Goal: Find specific page/section: Find specific page/section

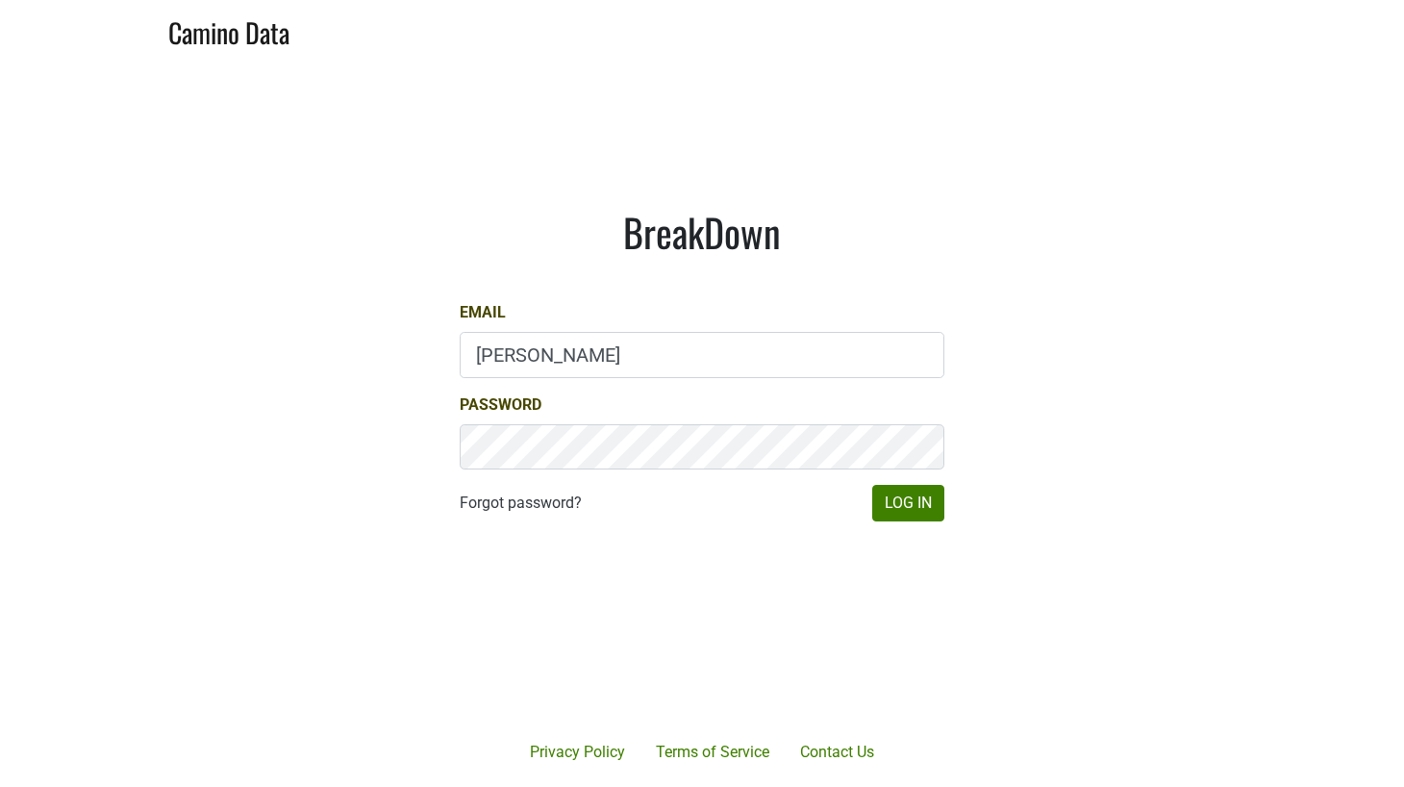
type input "drewstapp@jonata.com"
click at [908, 521] on div "BreakDown Email drewstapp@jonata.com Password Forgot password? Log In" at bounding box center [702, 366] width 577 height 406
click at [909, 506] on button "Log In" at bounding box center [908, 503] width 72 height 37
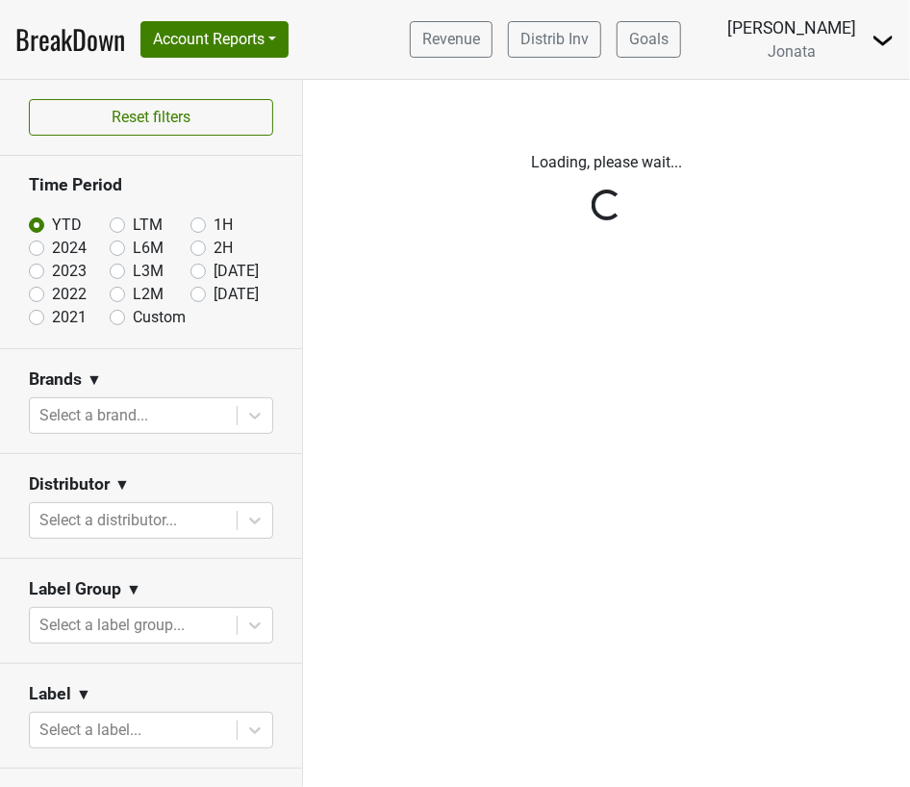
click at [873, 352] on div "Filters Loading, please wait..." at bounding box center [606, 433] width 607 height 707
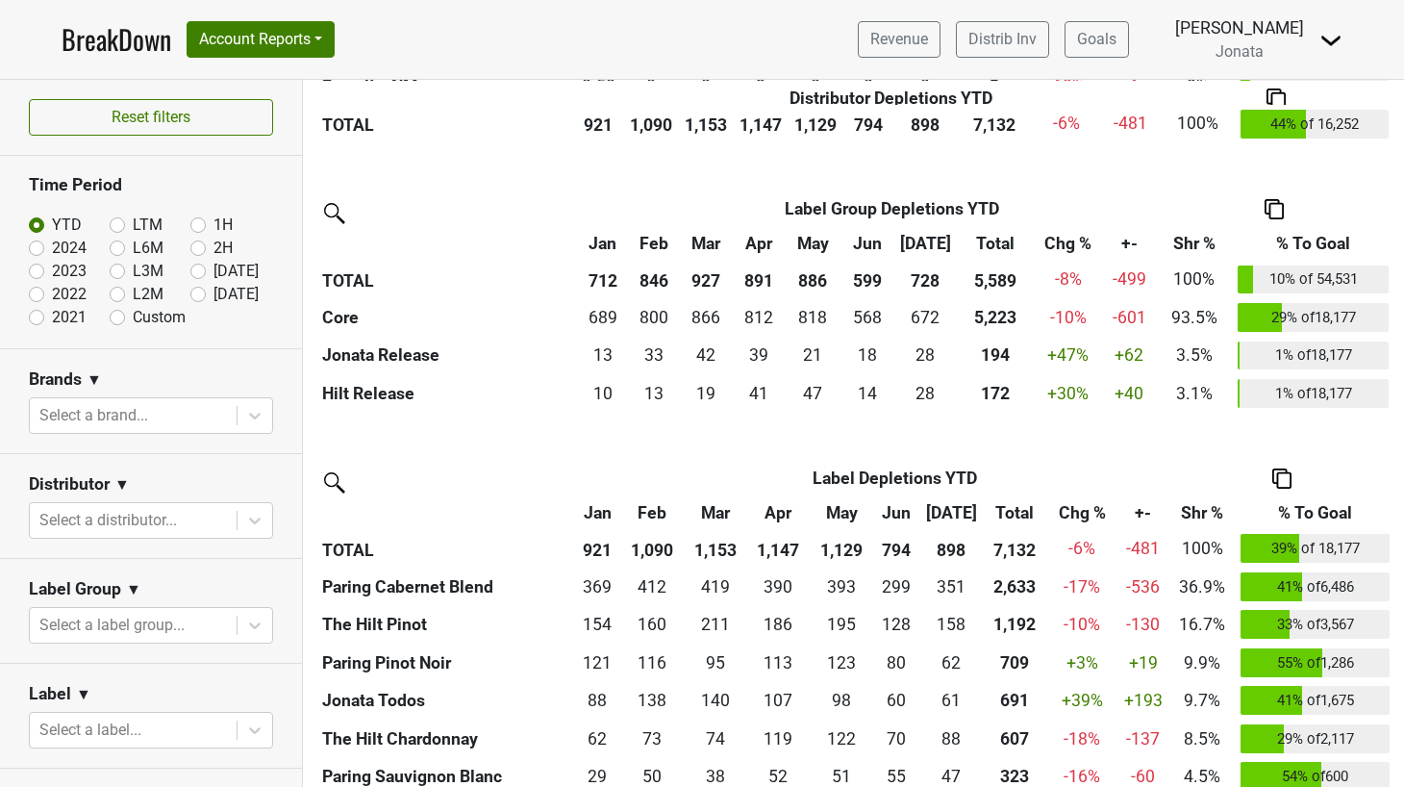
scroll to position [2110, 0]
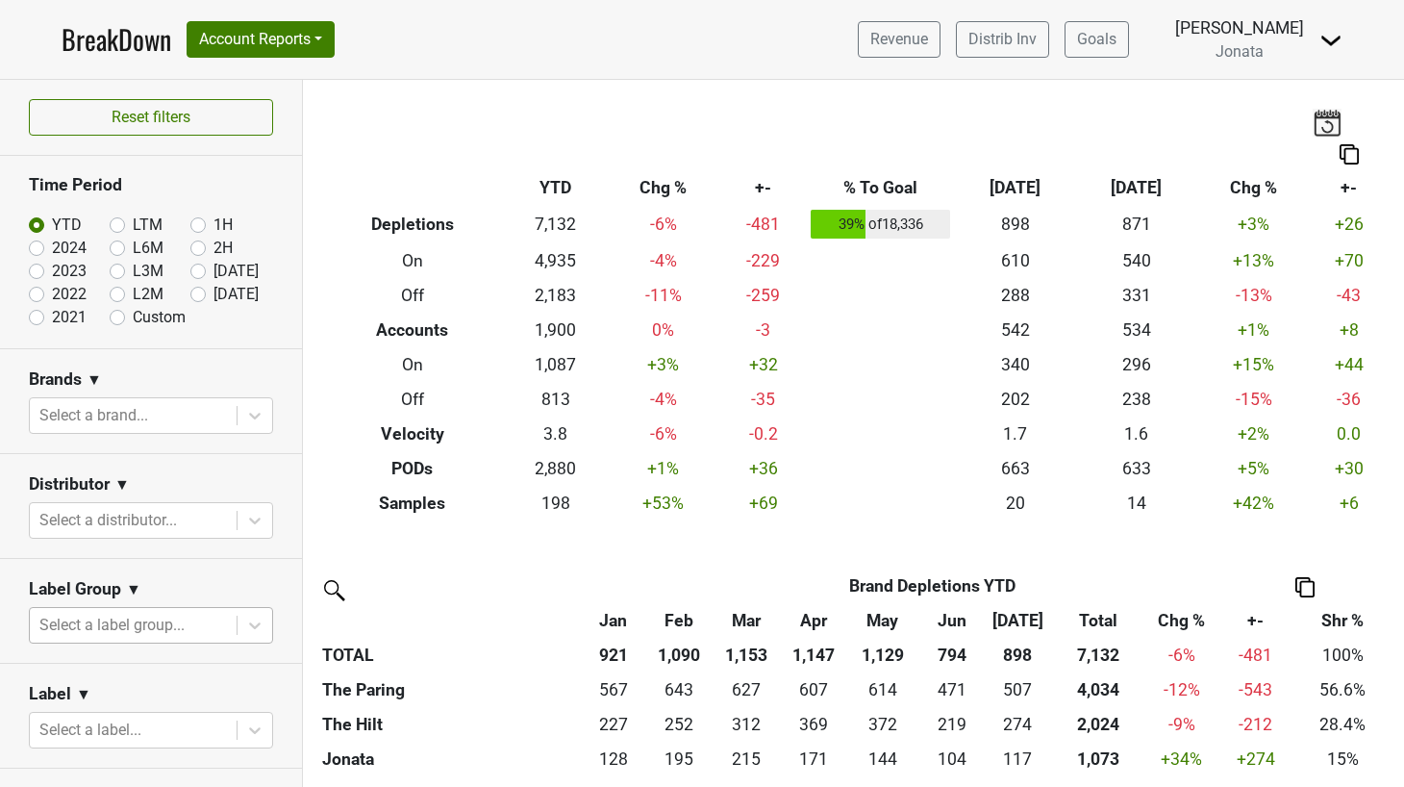
click at [145, 609] on div "Select a label group..." at bounding box center [133, 625] width 207 height 35
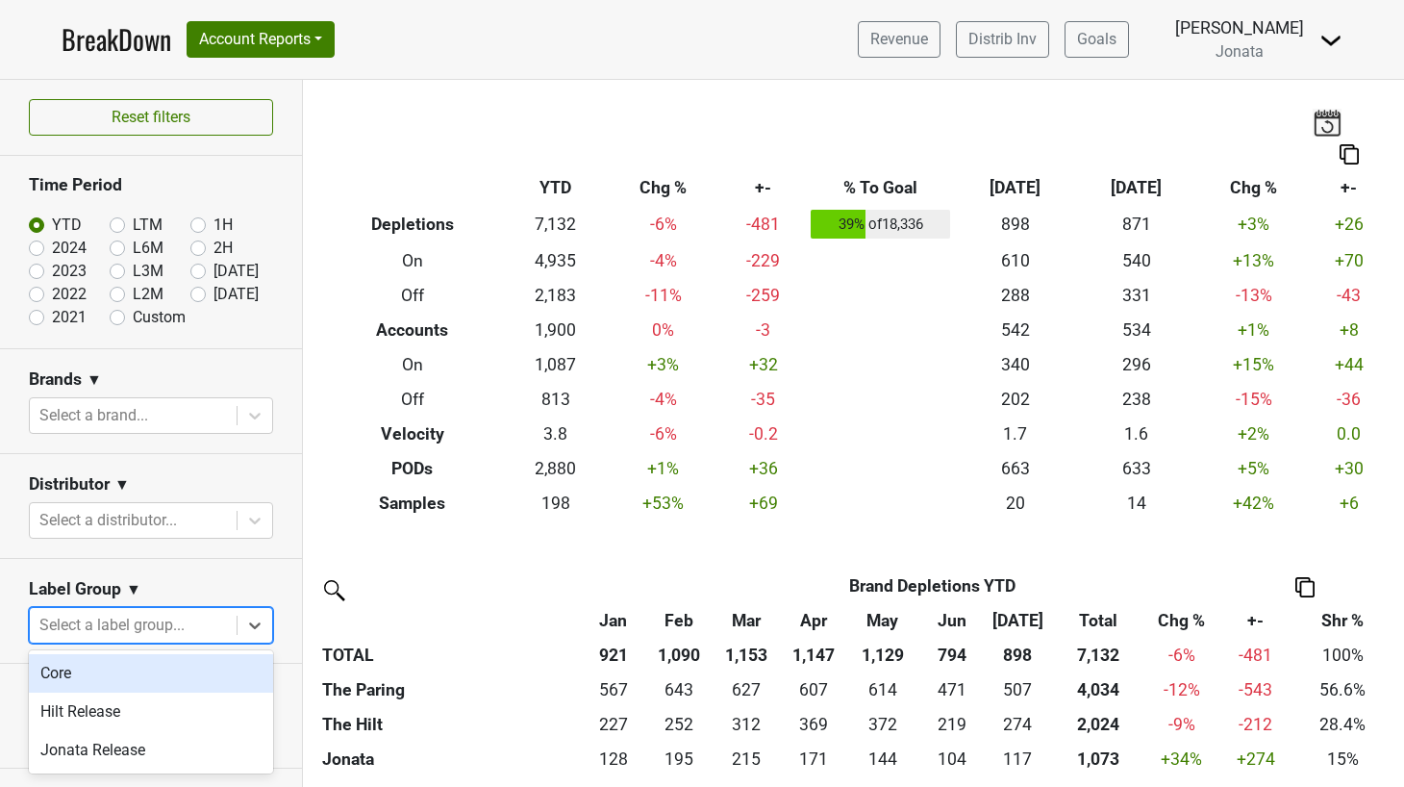
click at [136, 679] on div "Core" at bounding box center [151, 673] width 244 height 38
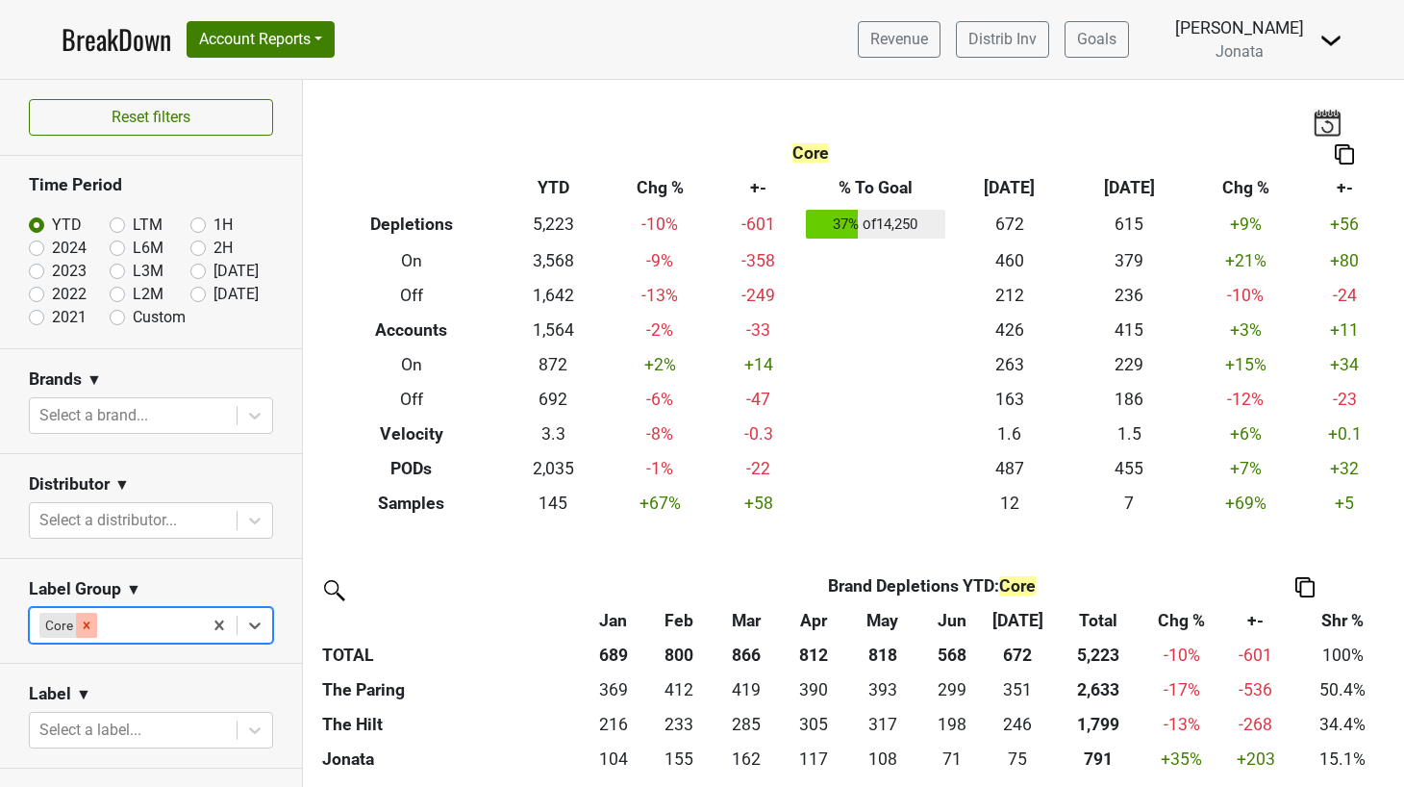
click at [86, 626] on icon "Remove Core" at bounding box center [86, 625] width 13 height 13
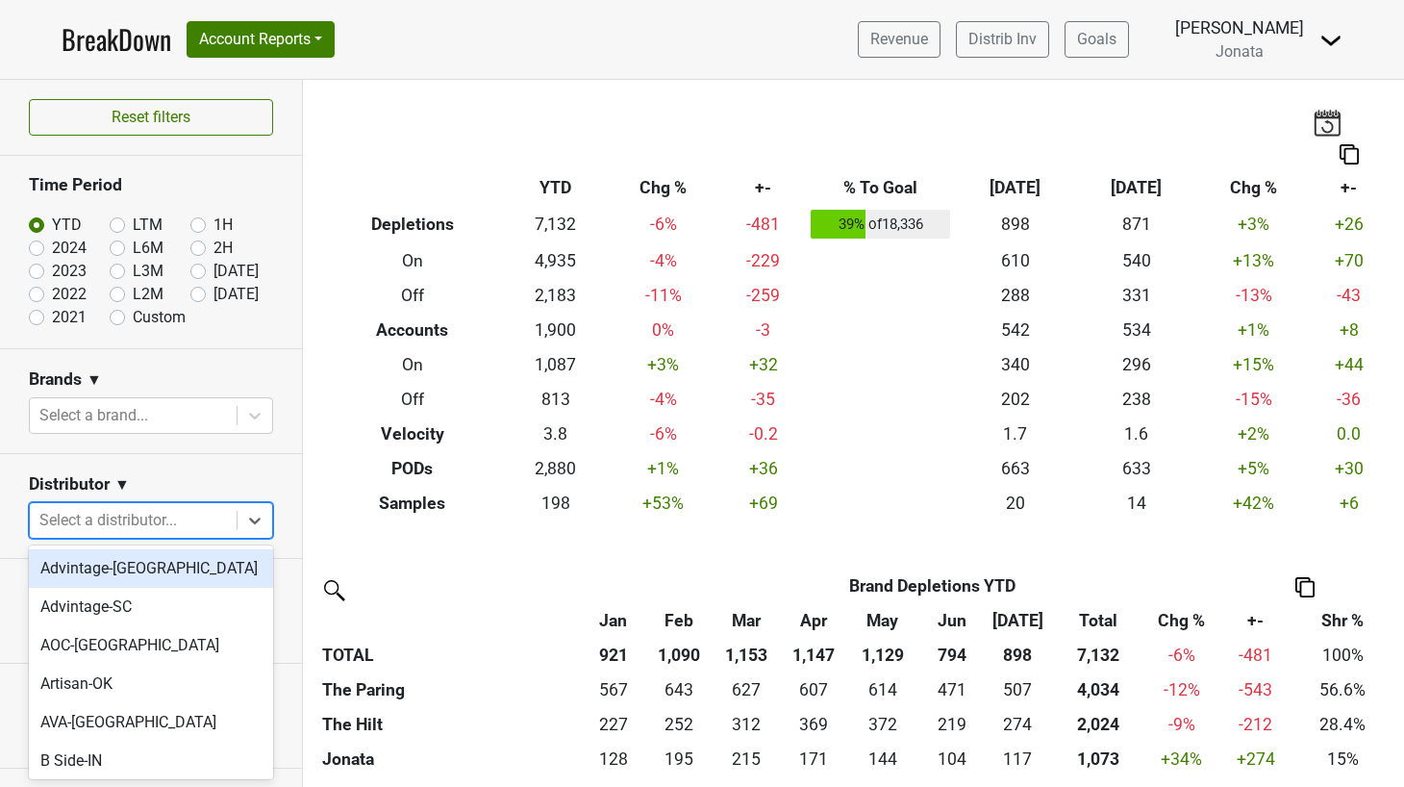
click at [191, 513] on div at bounding box center [133, 520] width 188 height 27
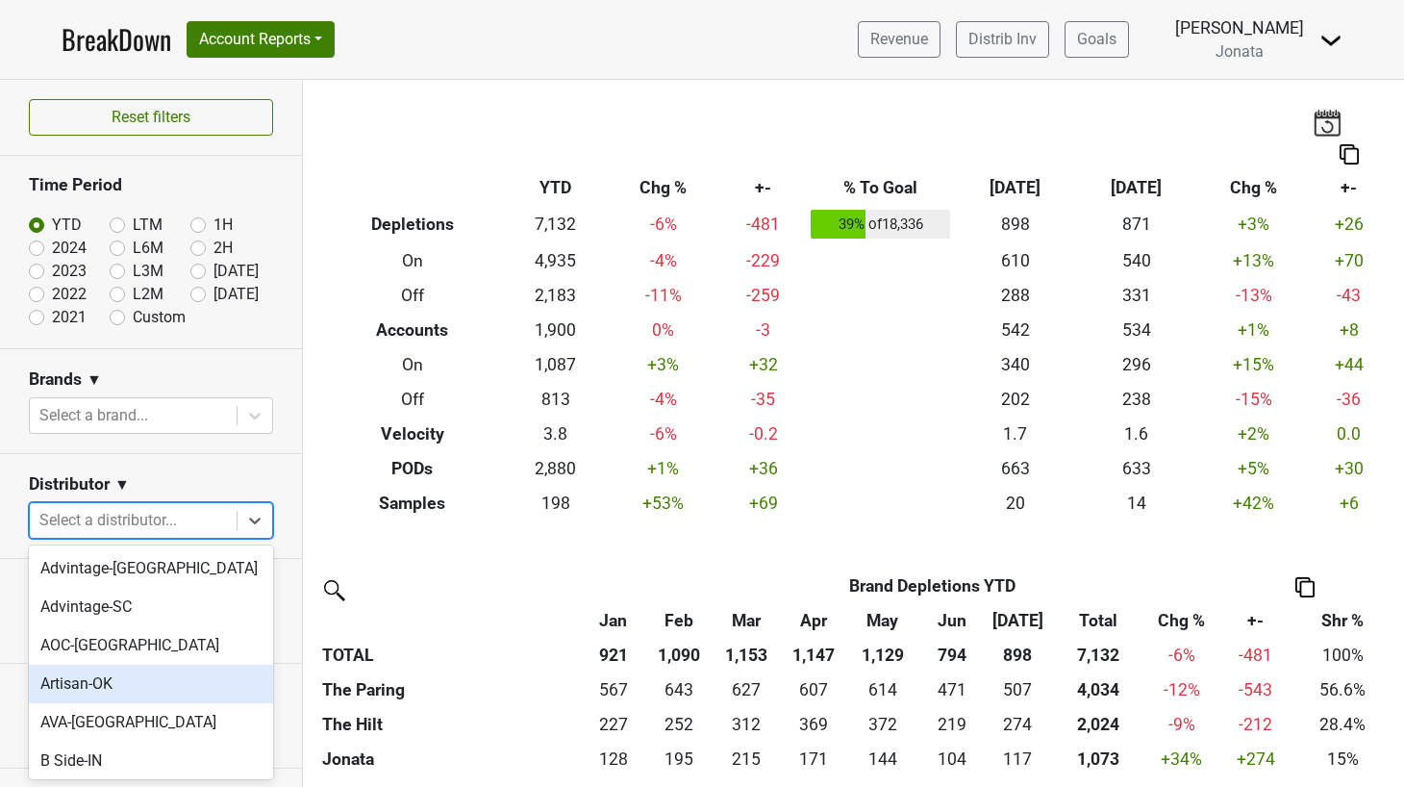
click at [163, 684] on div "Artisan-OK" at bounding box center [151, 684] width 244 height 38
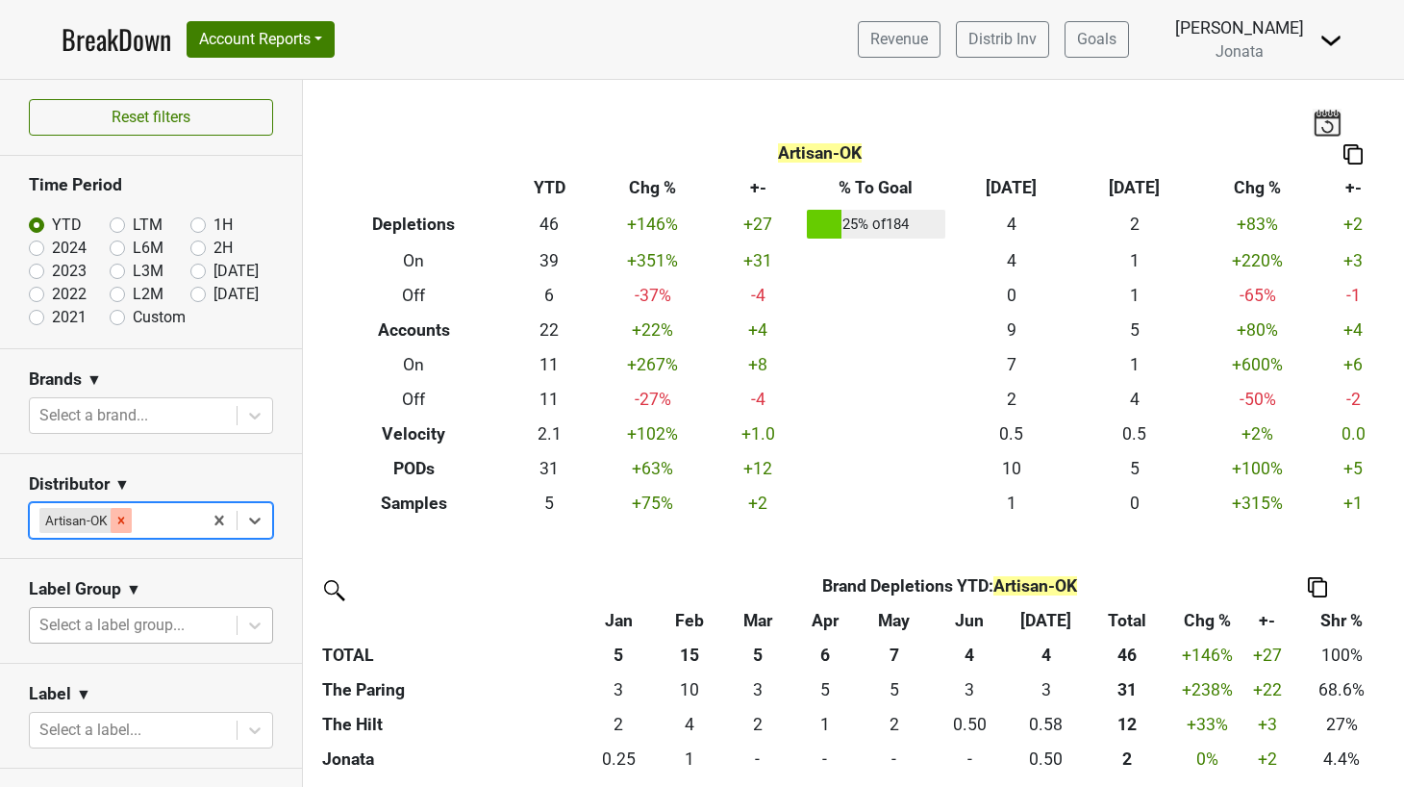
click at [120, 519] on icon "Remove Artisan-OK" at bounding box center [121, 520] width 7 height 7
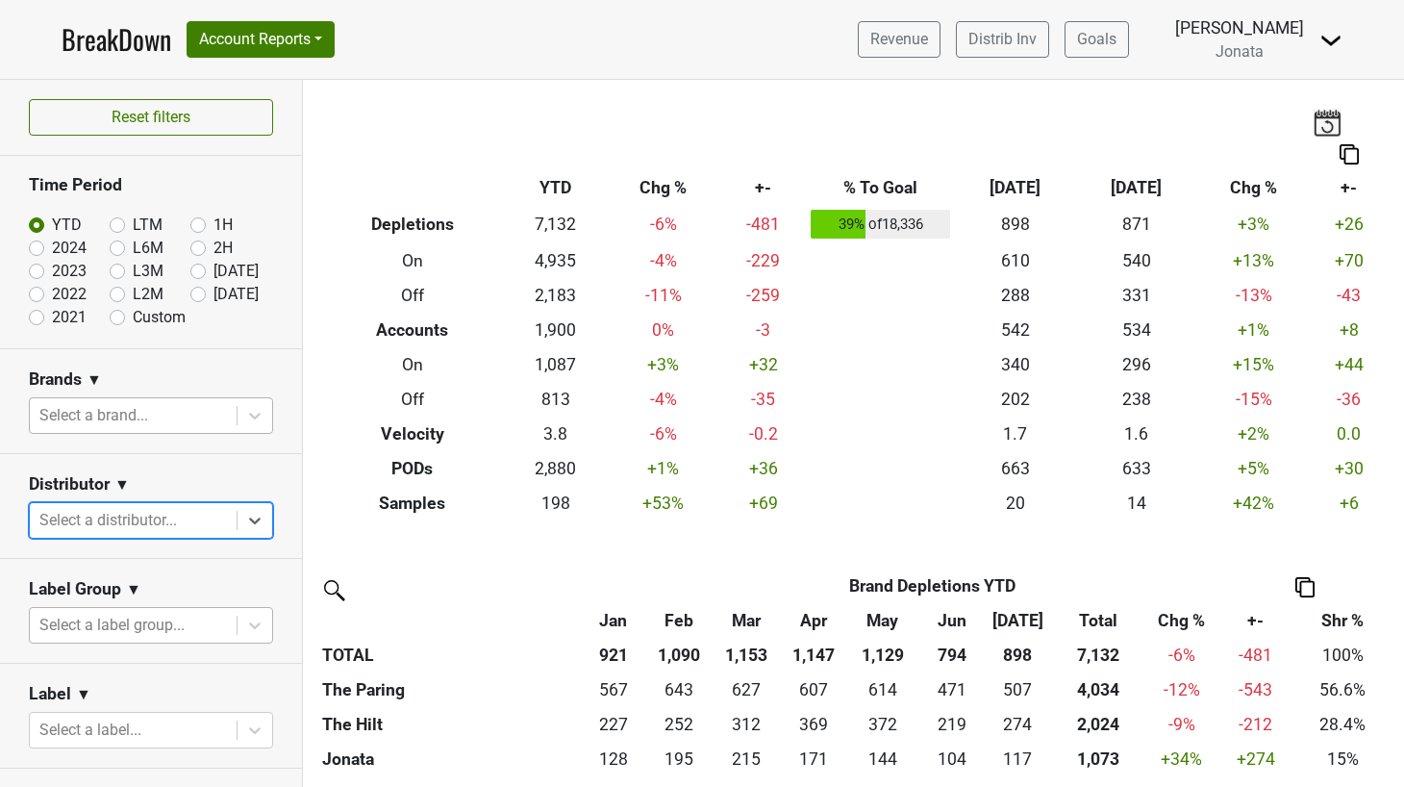
click at [225, 416] on div at bounding box center [133, 415] width 188 height 27
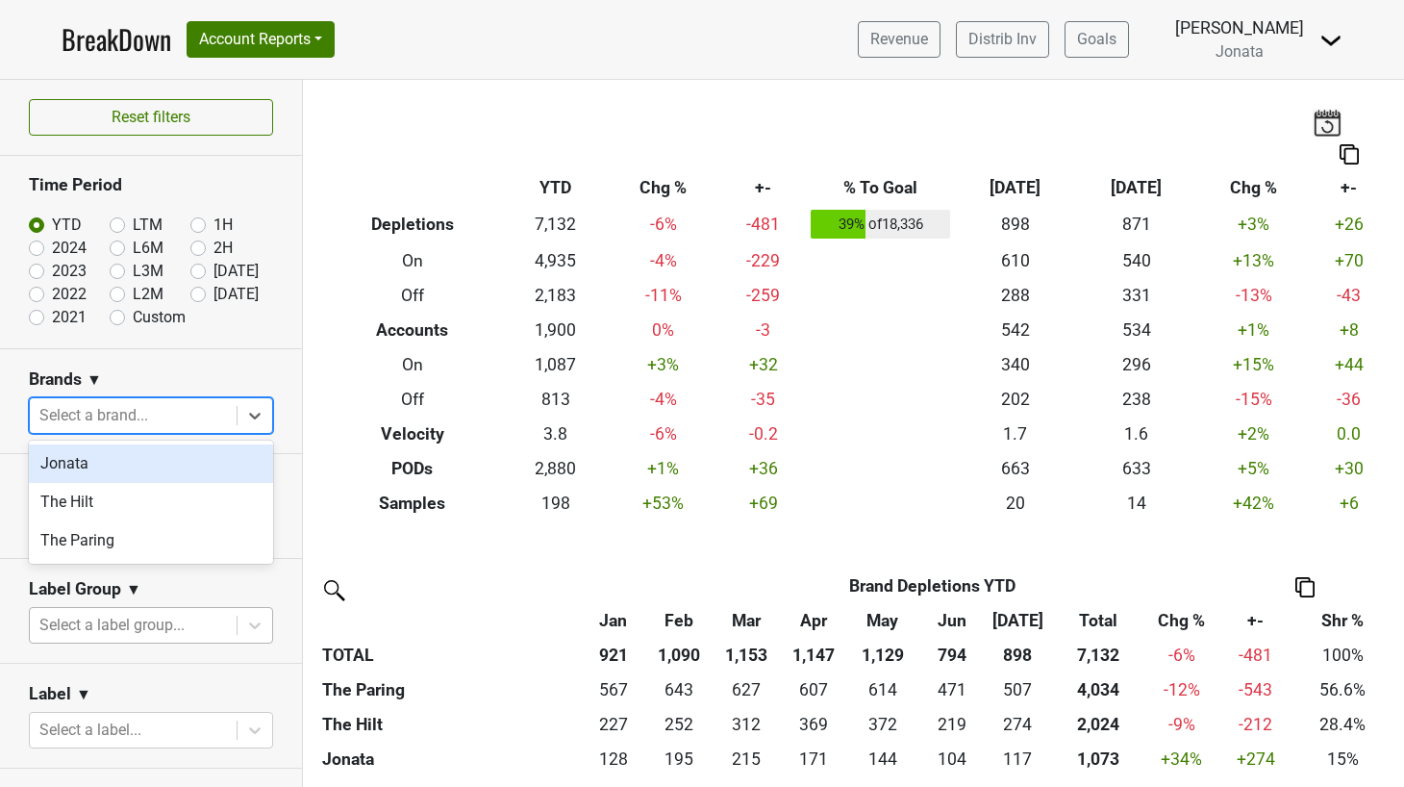
click at [191, 460] on div "Jonata" at bounding box center [151, 463] width 244 height 38
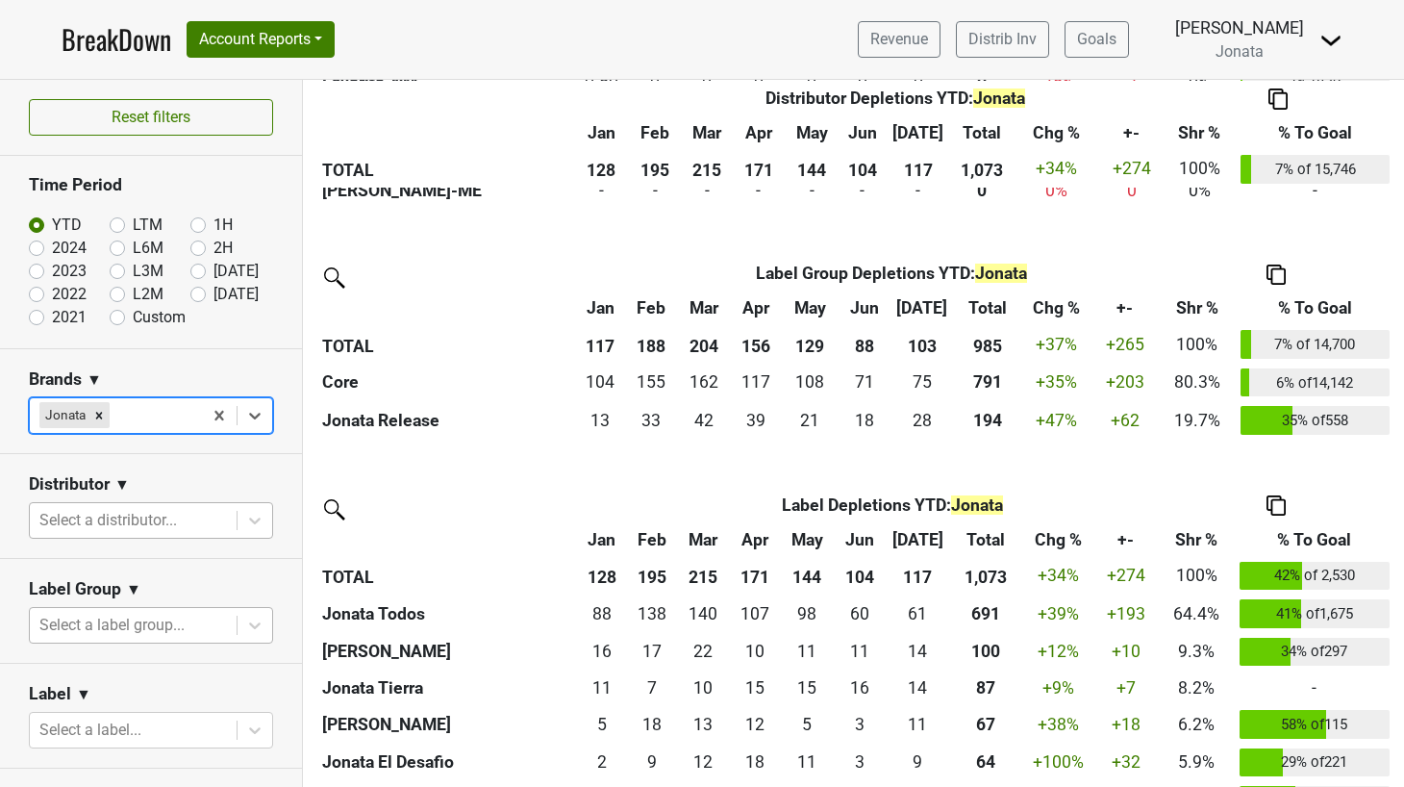
scroll to position [1909, 0]
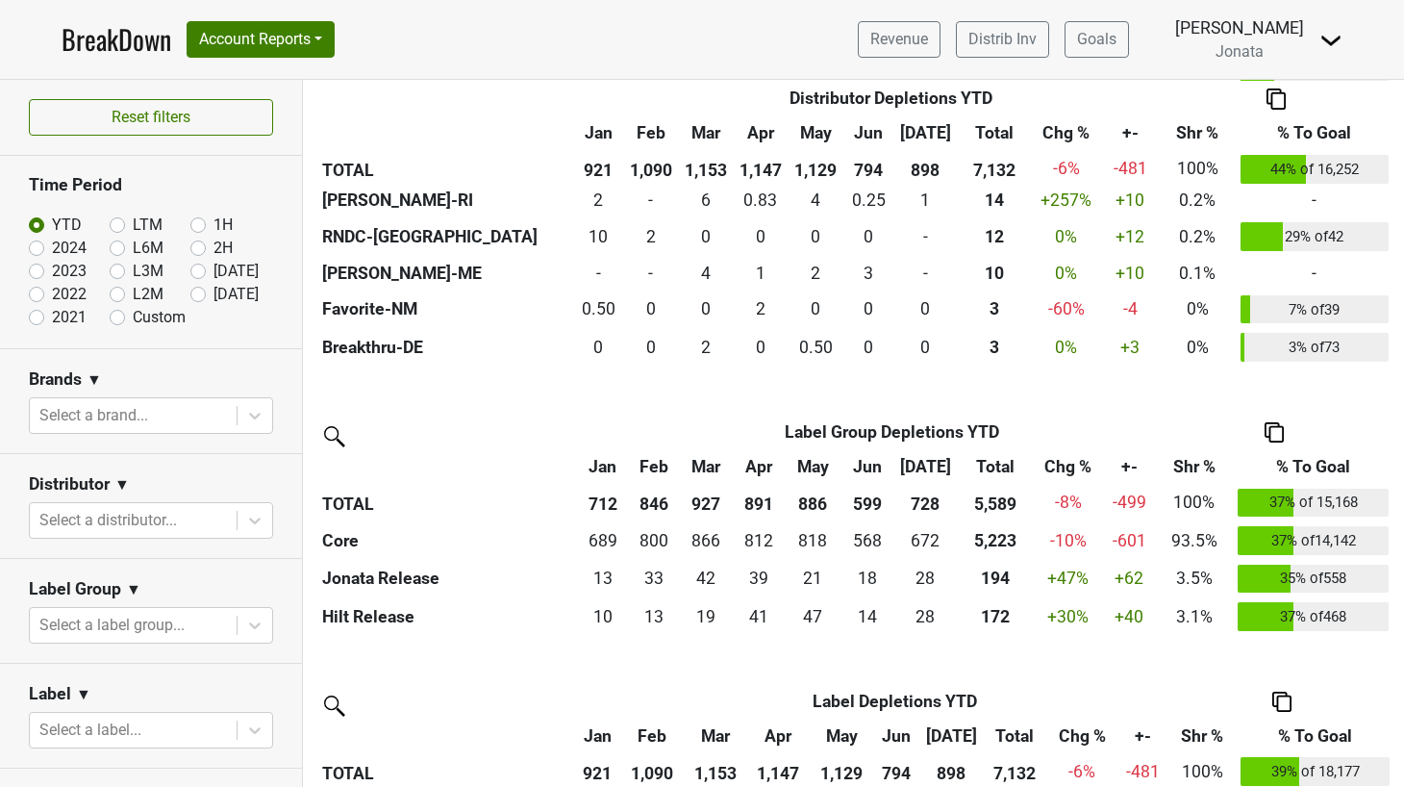
scroll to position [1883, 0]
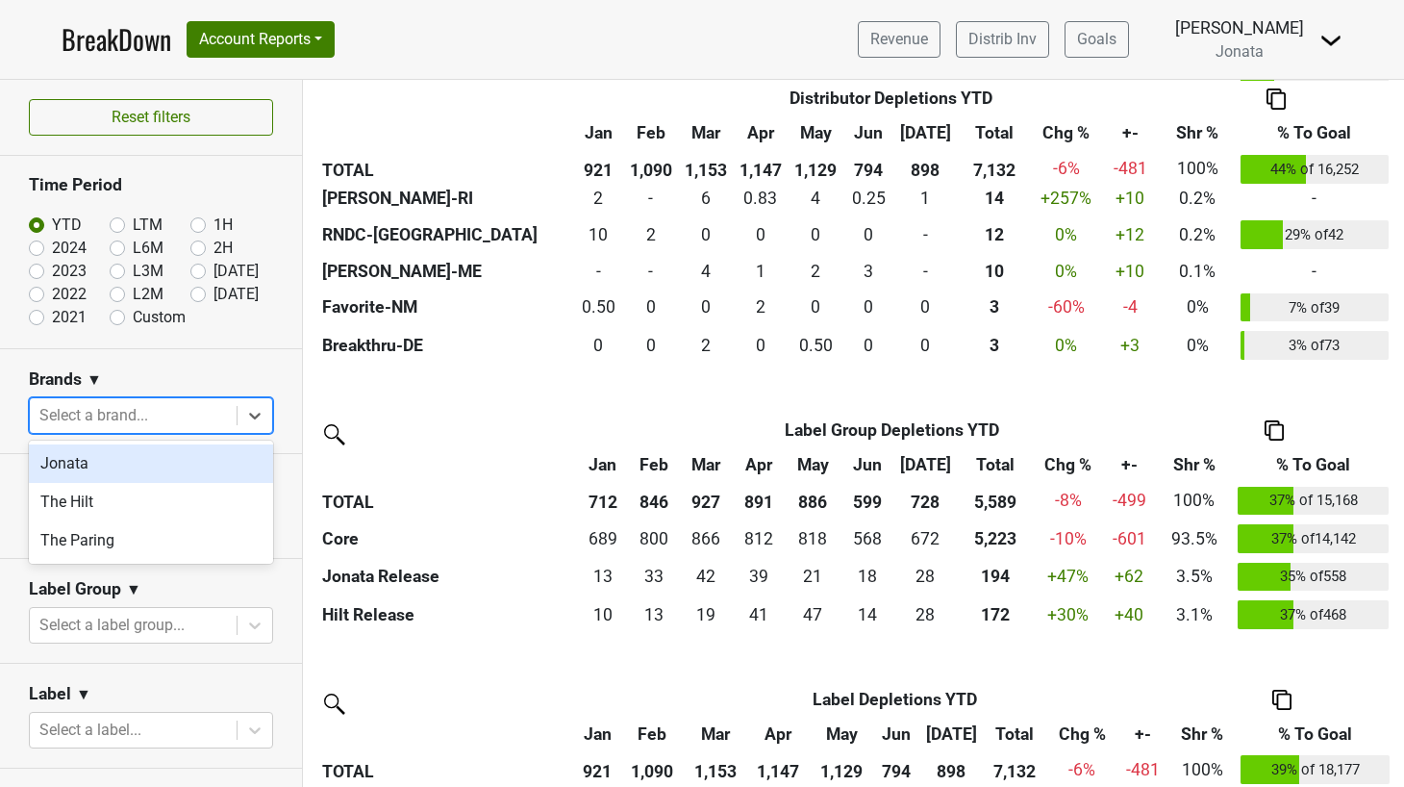
click at [194, 412] on div at bounding box center [133, 415] width 188 height 27
click at [180, 463] on div "Jonata" at bounding box center [151, 463] width 244 height 38
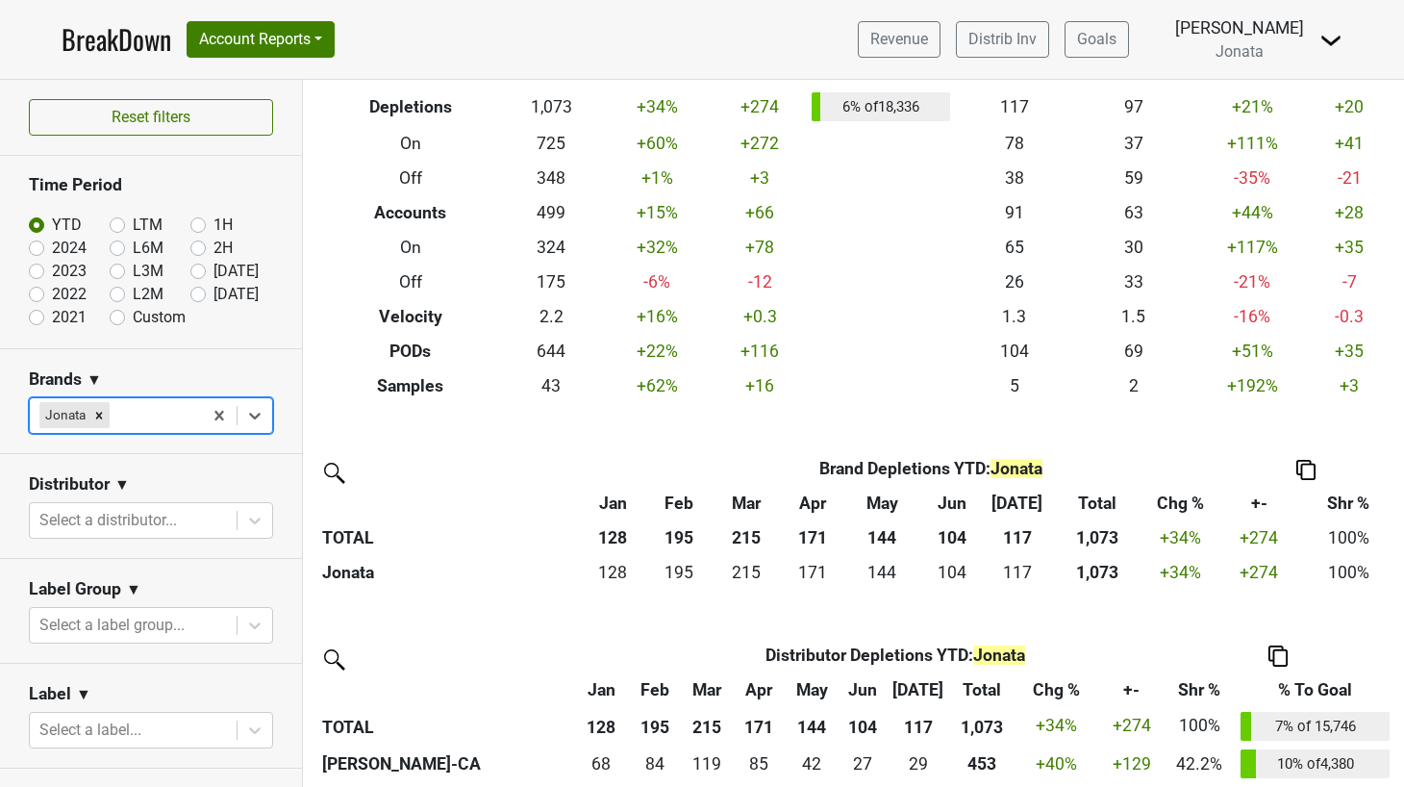
scroll to position [119, 0]
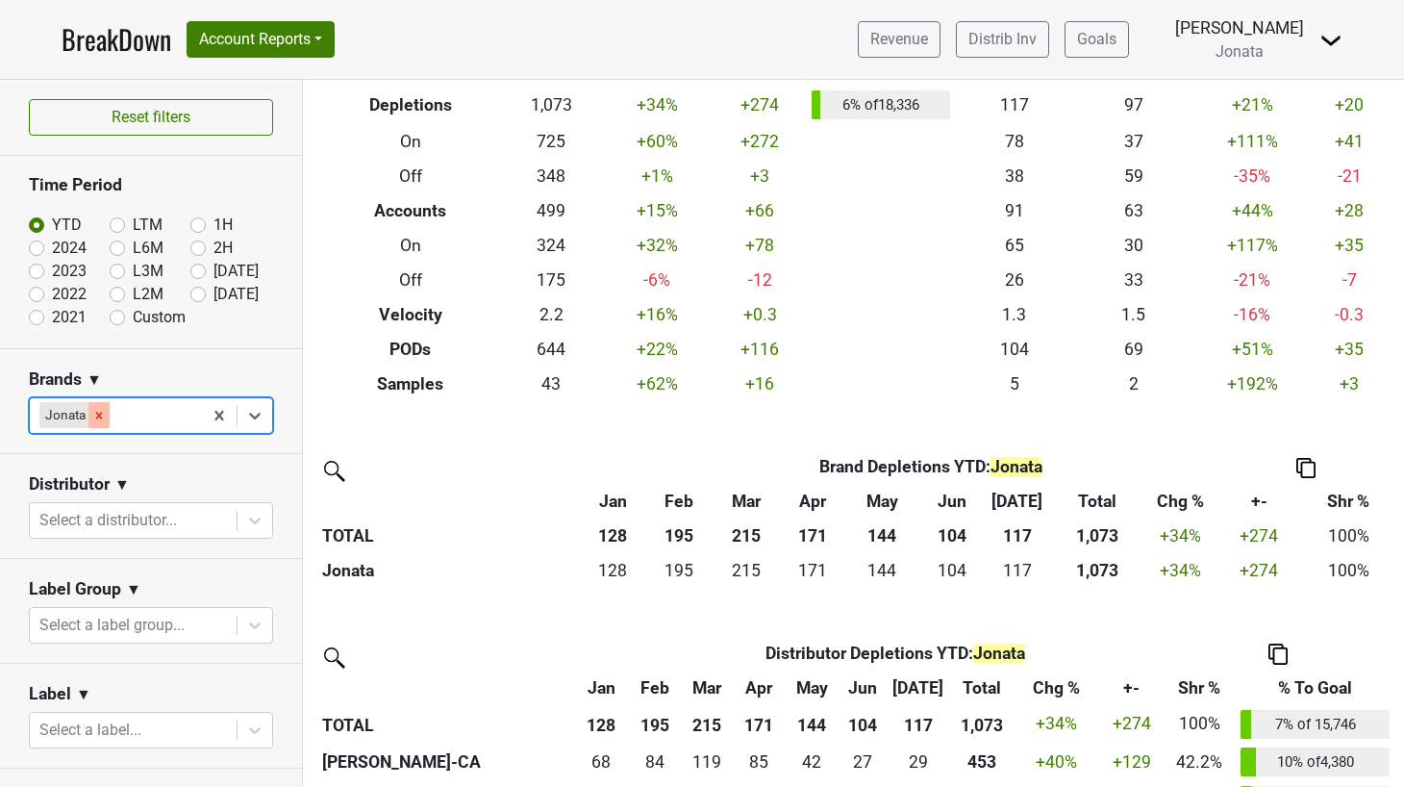
click at [103, 419] on icon "Remove Jonata" at bounding box center [98, 415] width 13 height 13
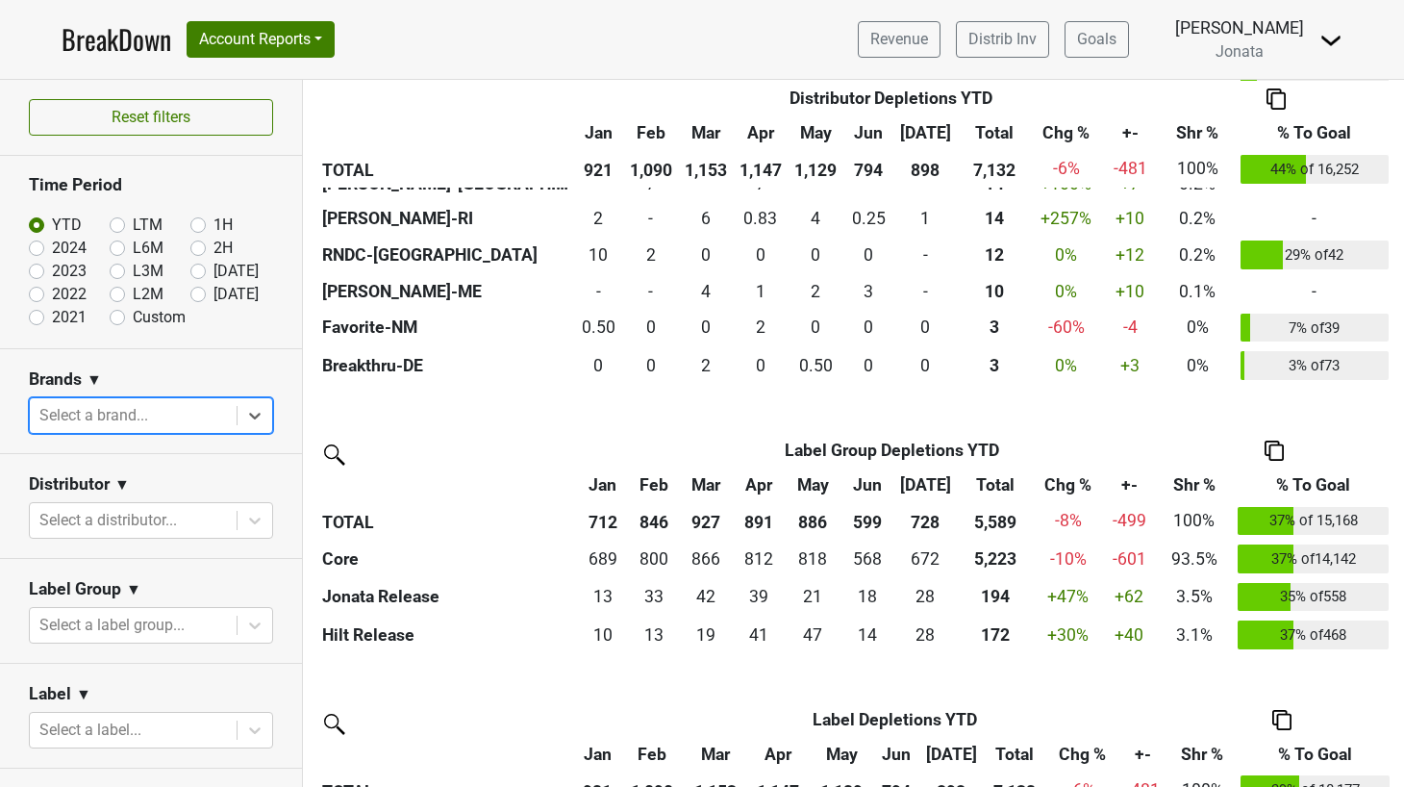
scroll to position [1872, 0]
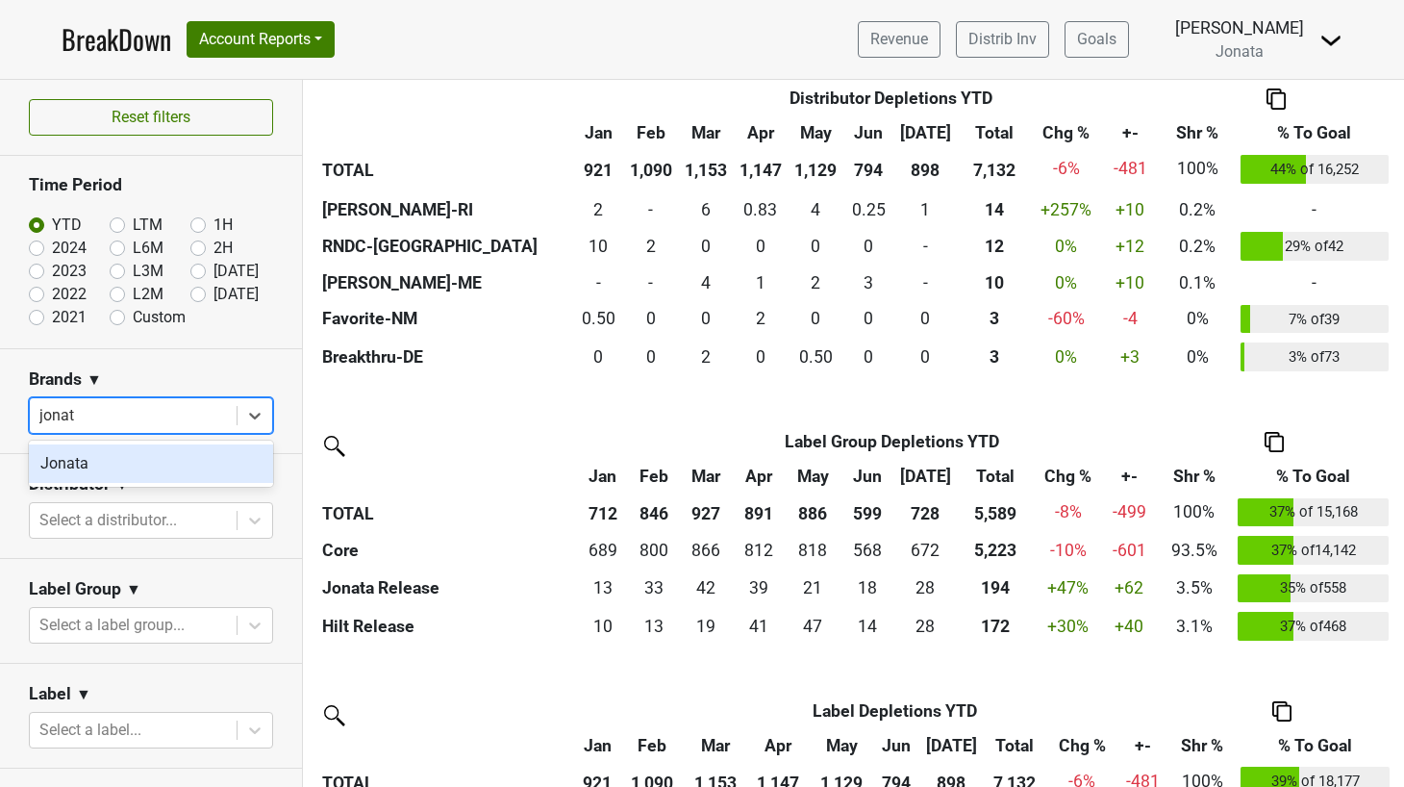
type input "jonata"
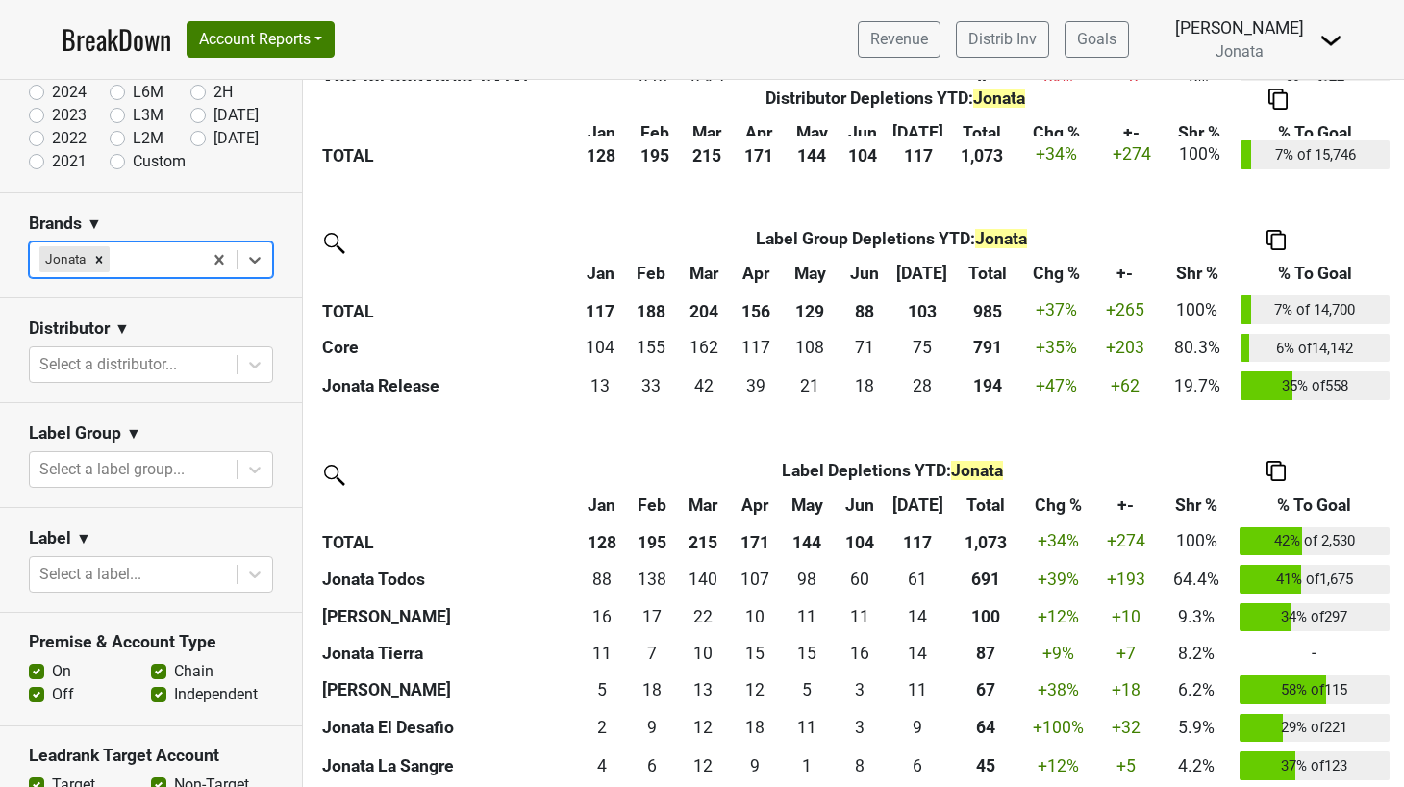
scroll to position [1930, 0]
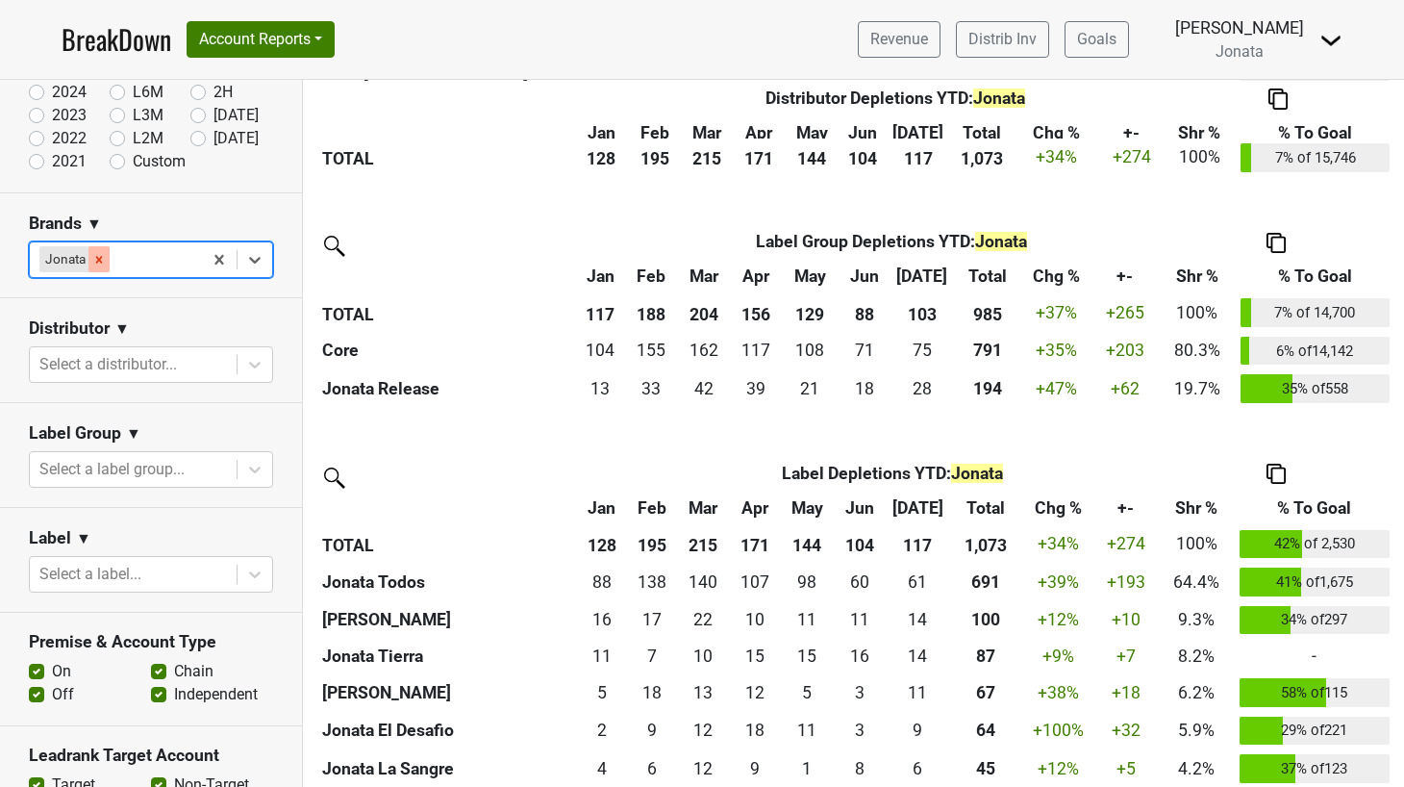
click at [98, 258] on icon "Remove Jonata" at bounding box center [99, 259] width 7 height 7
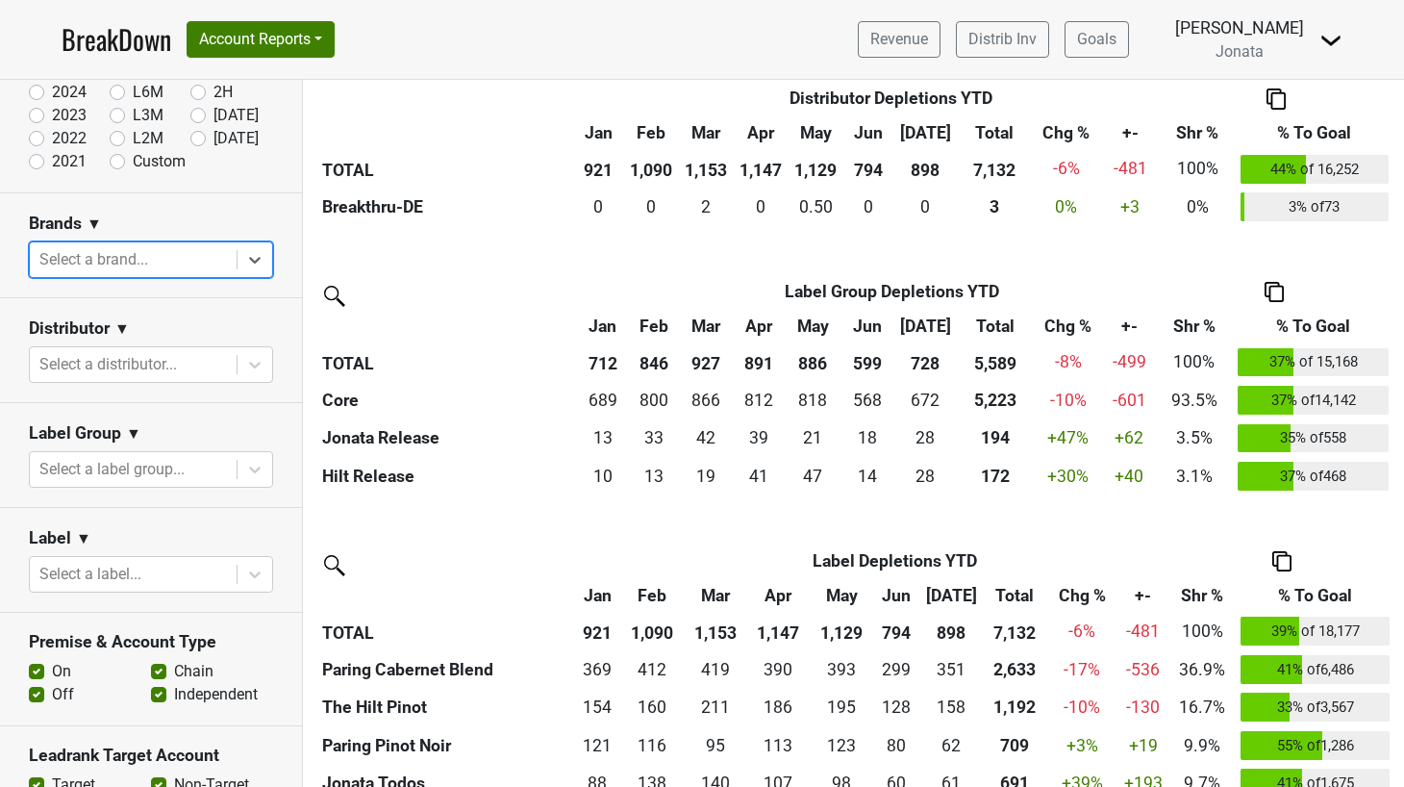
scroll to position [2020, 0]
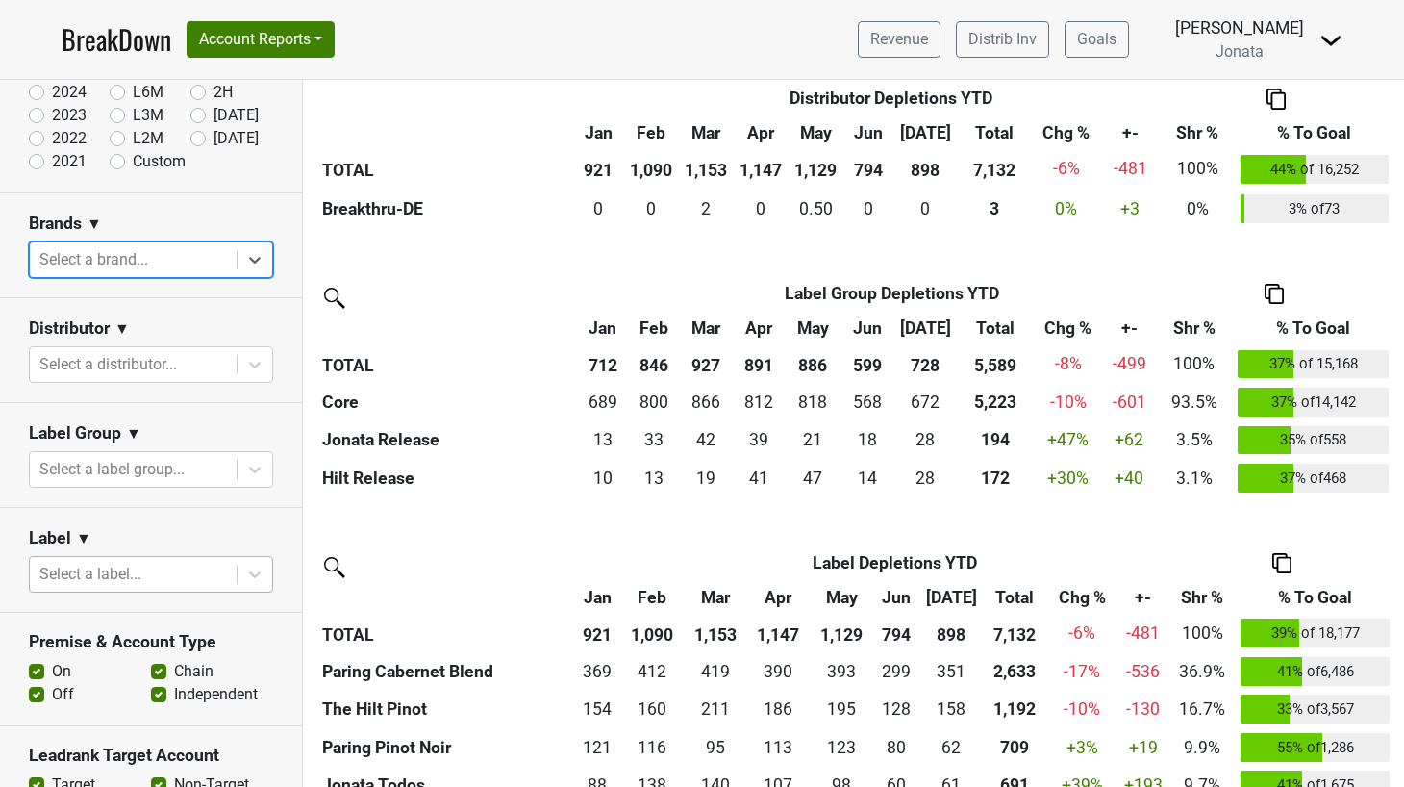
click at [174, 570] on div at bounding box center [133, 574] width 188 height 27
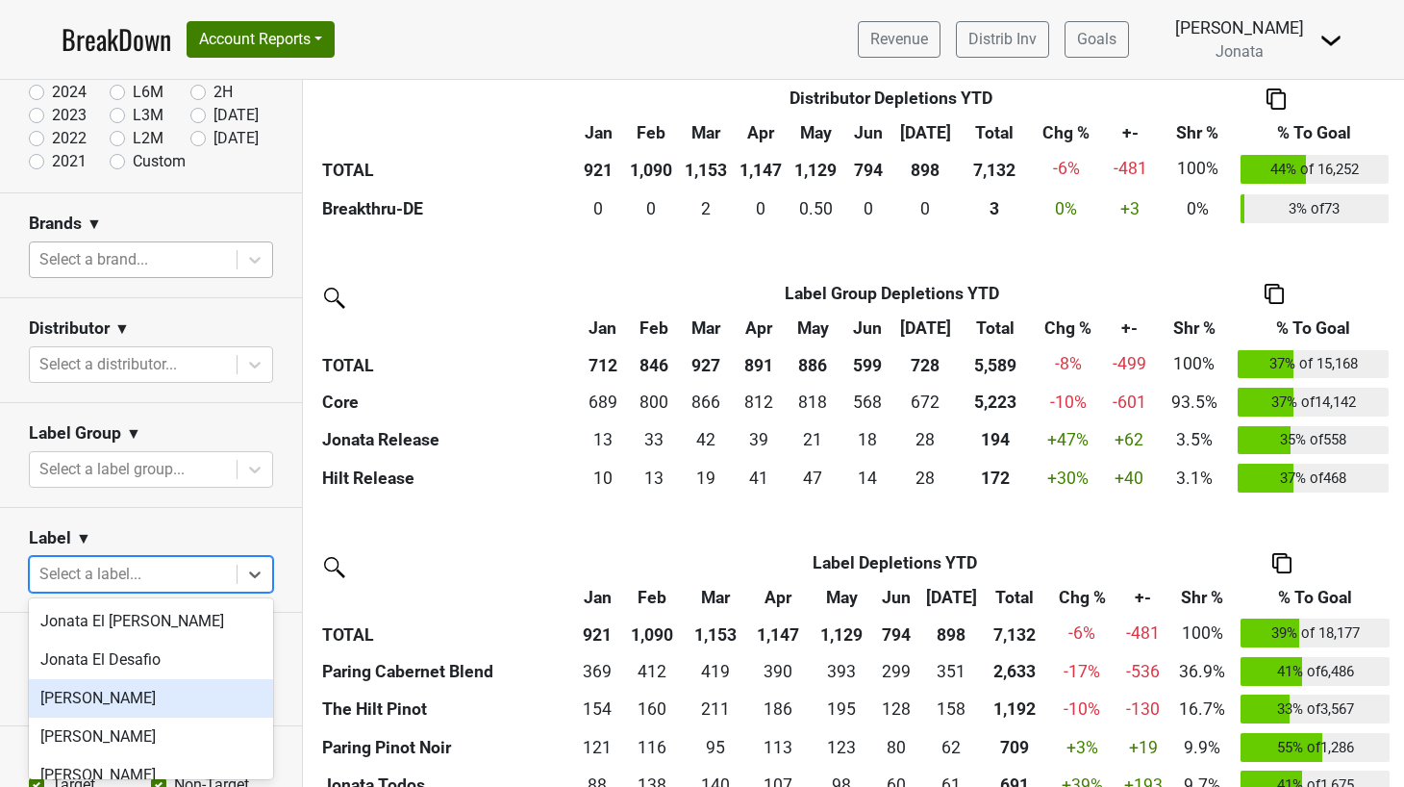
drag, startPoint x: 170, startPoint y: 618, endPoint x: 143, endPoint y: 687, distance: 74.3
click at [143, 687] on div "Jonata El [PERSON_NAME] Jonata El Desafio [PERSON_NAME] [PERSON_NAME] Fuerza Jo…" at bounding box center [151, 688] width 244 height 181
click at [139, 691] on div "[PERSON_NAME]" at bounding box center [151, 698] width 244 height 38
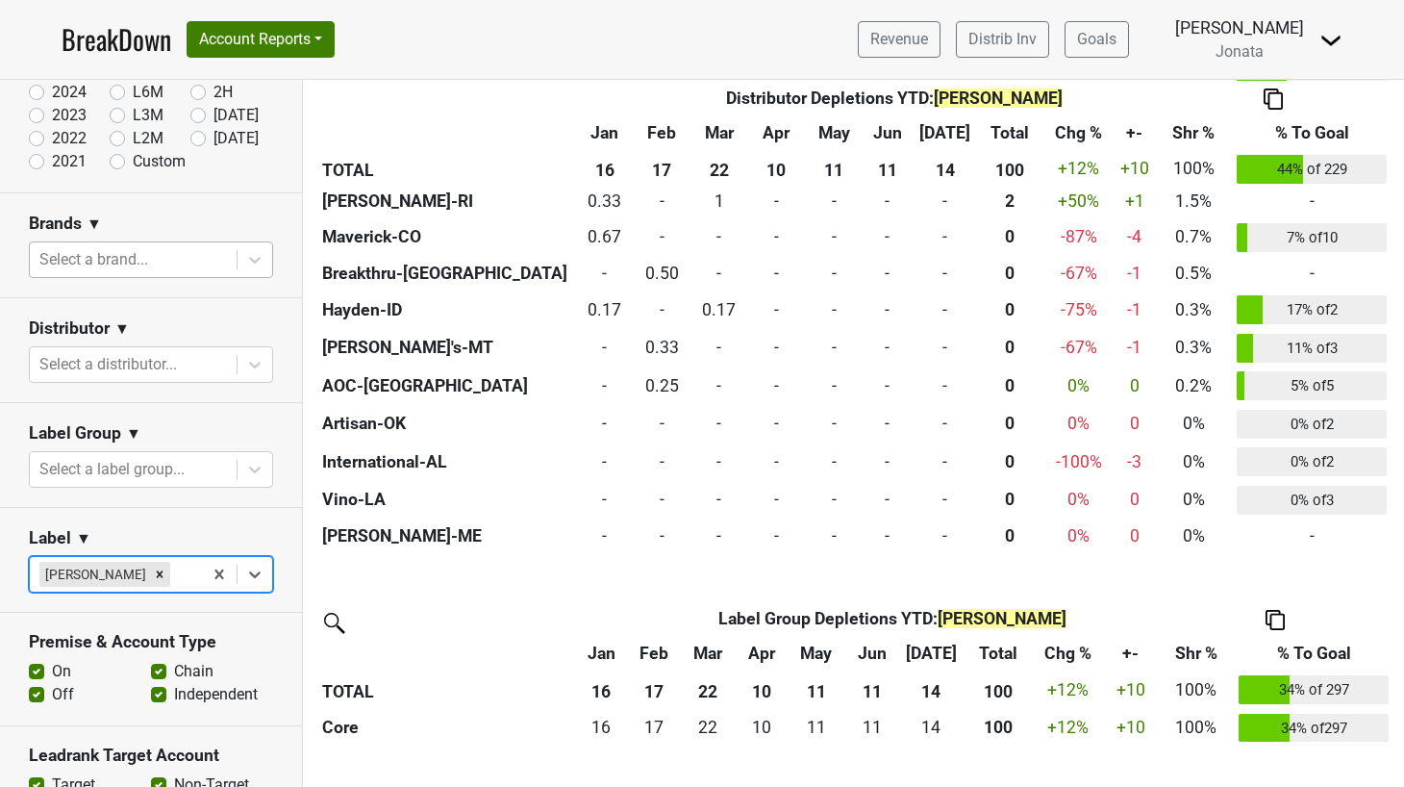
scroll to position [1024, 0]
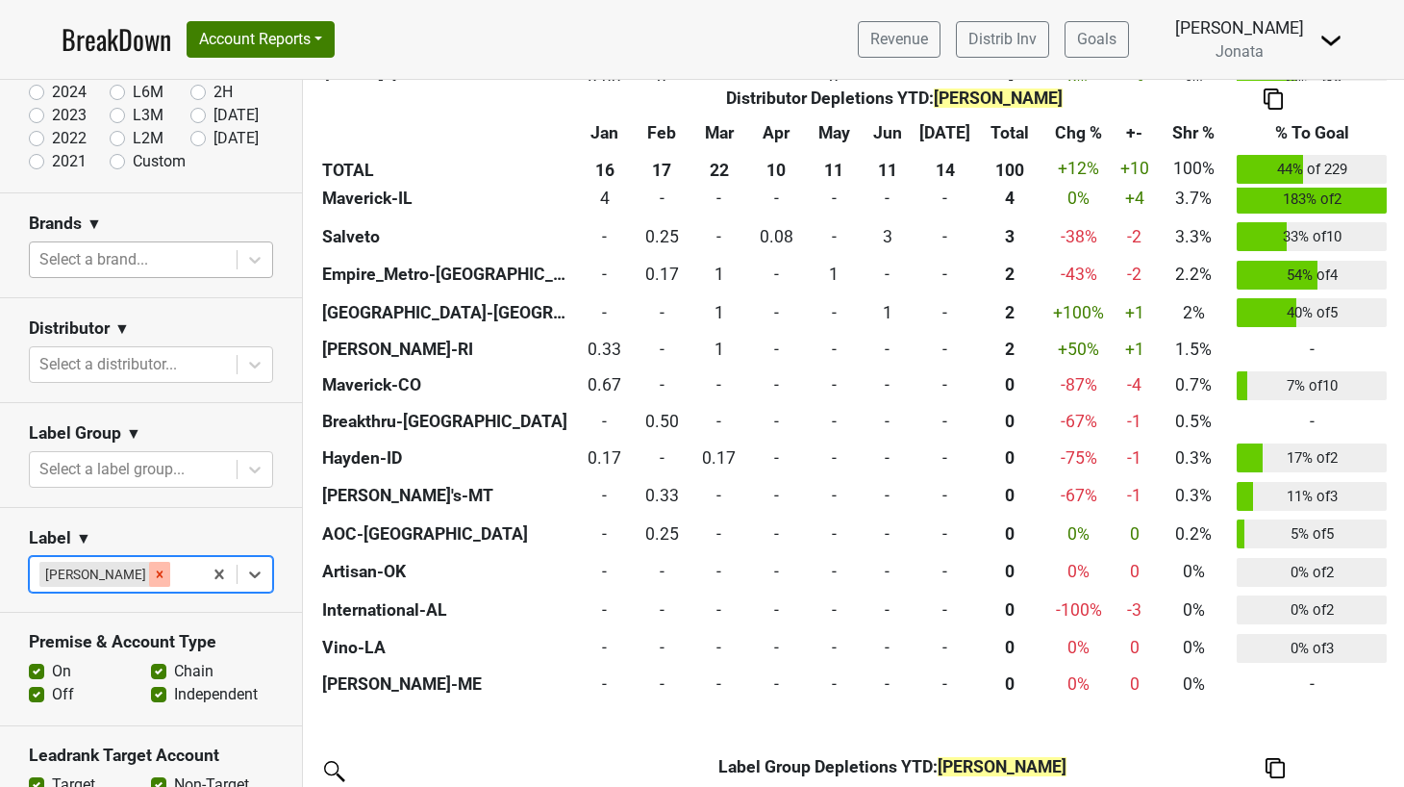
click at [153, 575] on icon "Remove Jonata Fenix" at bounding box center [159, 574] width 13 height 13
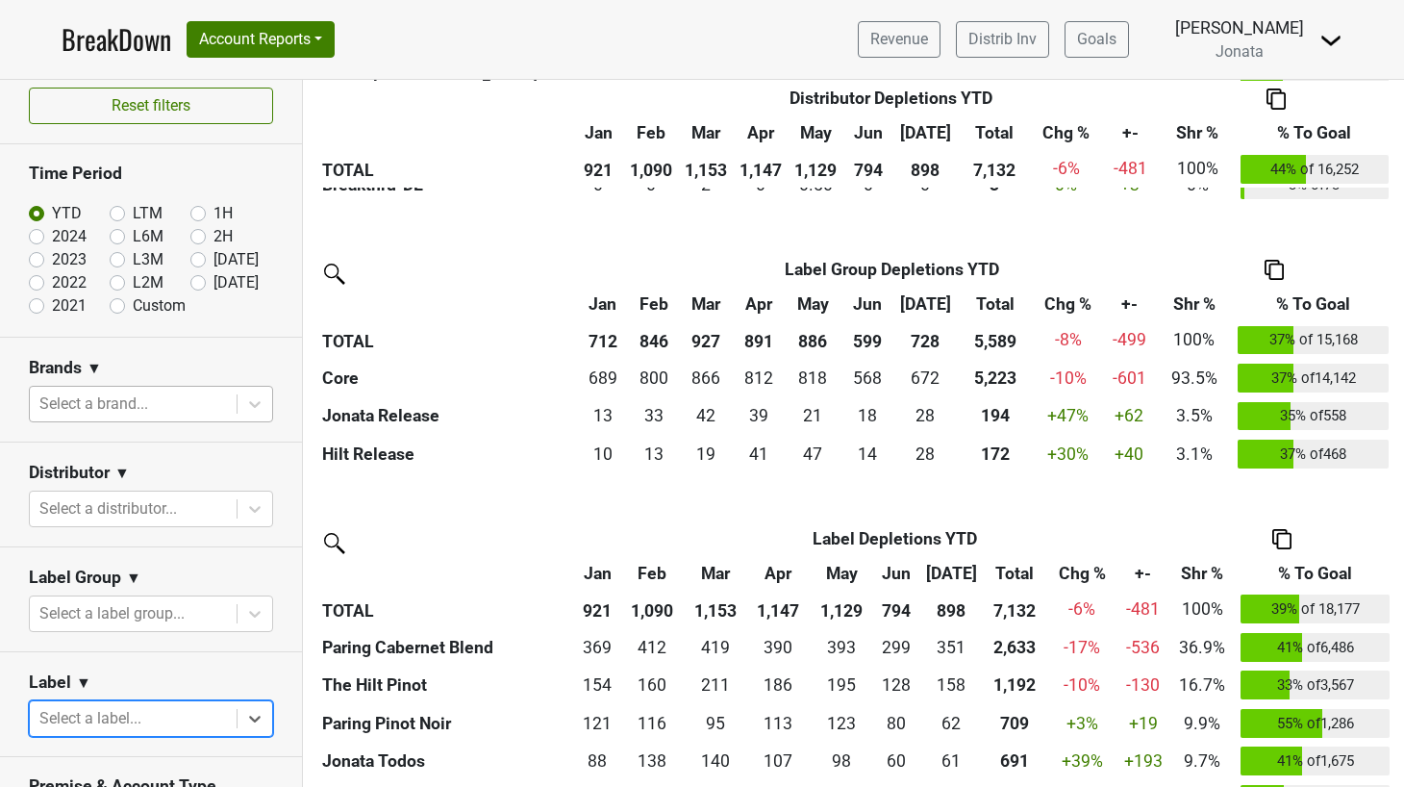
scroll to position [2032, 0]
